Goal: Task Accomplishment & Management: Use online tool/utility

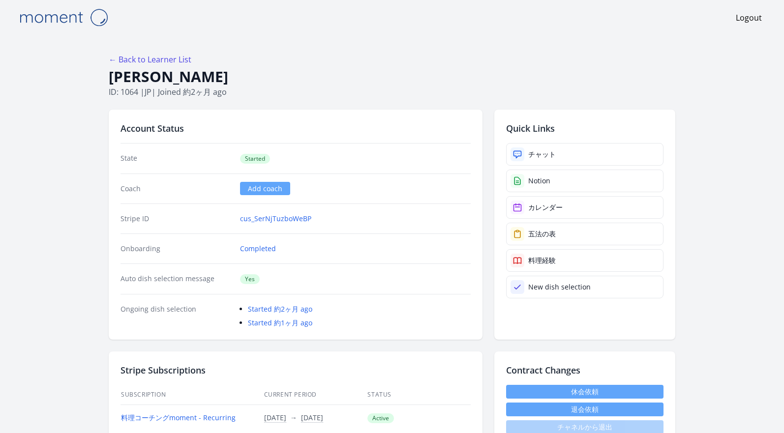
scroll to position [2, 0]
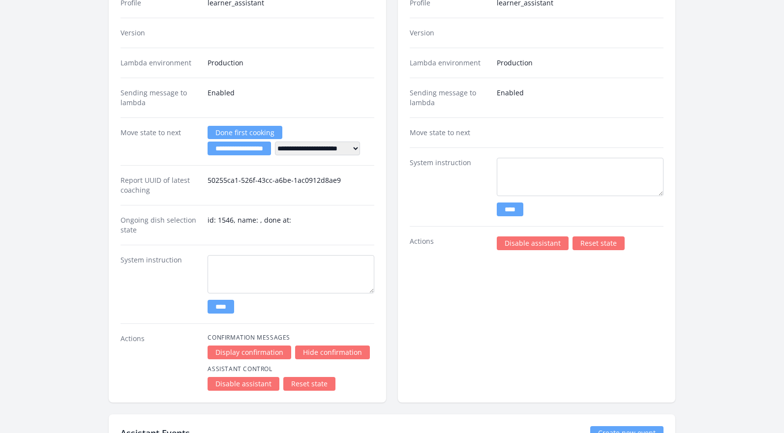
scroll to position [1364, 0]
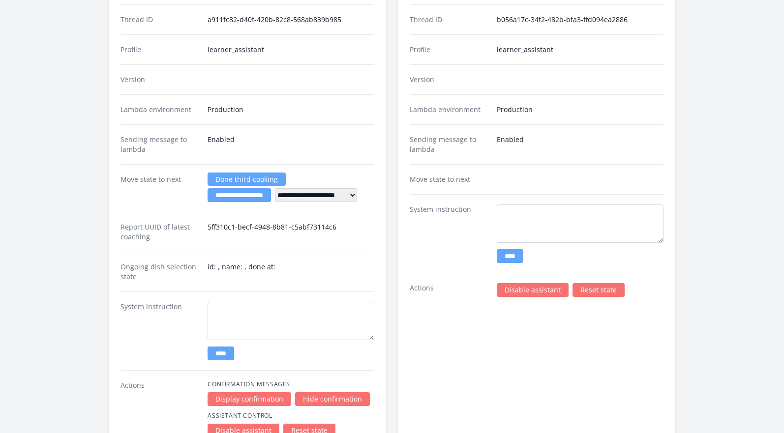
scroll to position [1784, 0]
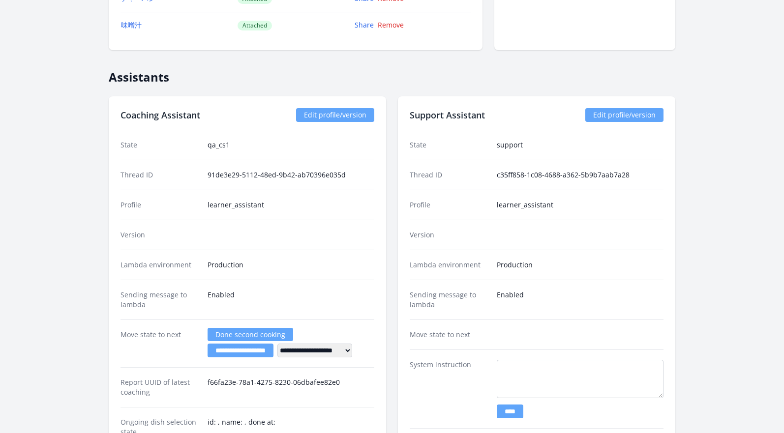
scroll to position [1280, 0]
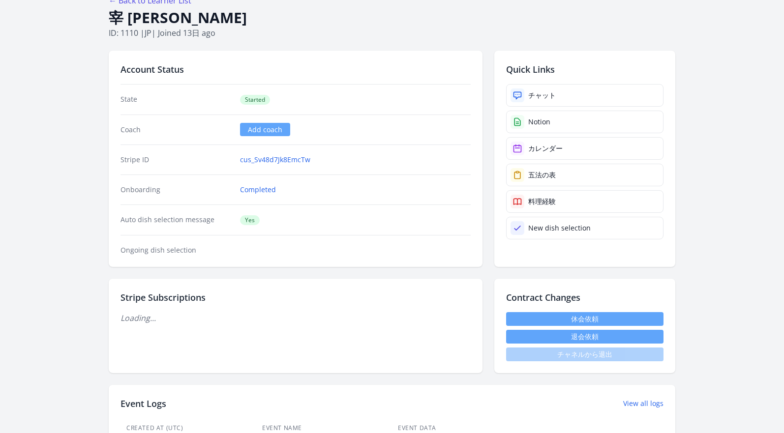
scroll to position [153, 0]
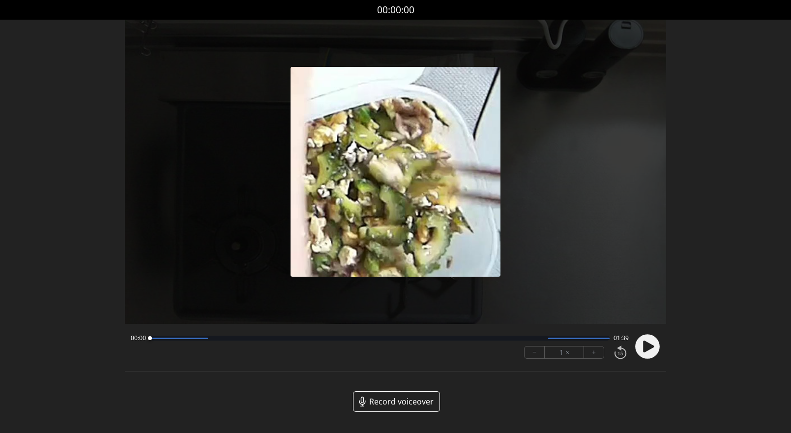
click at [645, 348] on icon at bounding box center [648, 347] width 11 height 12
click at [597, 352] on button "+" at bounding box center [594, 353] width 20 height 12
click at [591, 352] on button "+" at bounding box center [594, 353] width 20 height 12
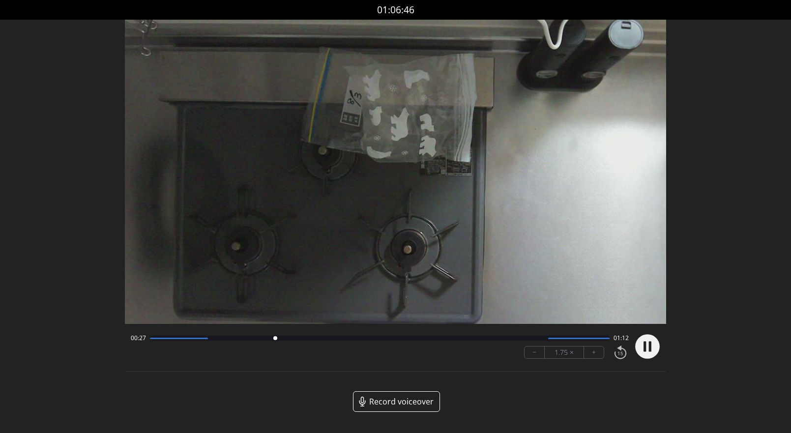
click at [534, 350] on button "−" at bounding box center [535, 353] width 20 height 12
